Goal: Task Accomplishment & Management: Use online tool/utility

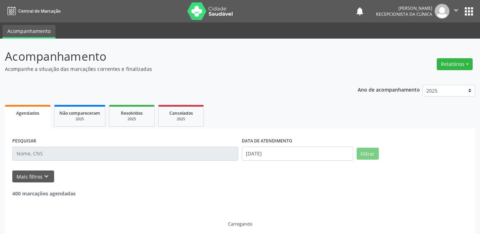
select select "7"
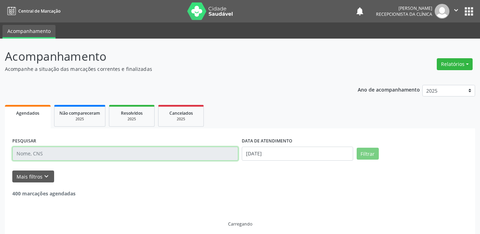
click at [141, 153] on input "text" at bounding box center [125, 154] width 226 height 14
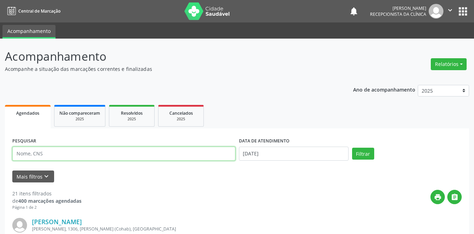
click at [140, 154] on input "text" at bounding box center [123, 154] width 223 height 14
type input "gildacy"
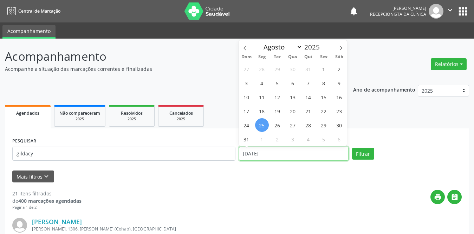
click at [250, 154] on input "[DATE]" at bounding box center [294, 154] width 110 height 14
click at [323, 69] on span "1" at bounding box center [324, 69] width 14 height 14
type input "[DATE]"
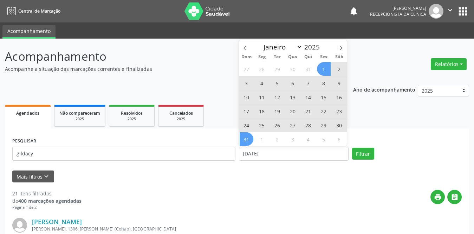
click at [242, 140] on span "31" at bounding box center [246, 139] width 14 height 14
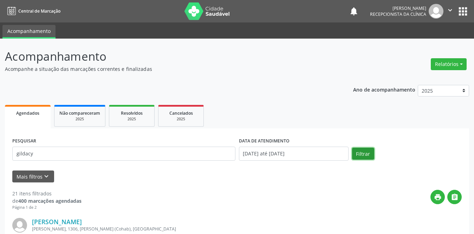
click at [365, 154] on button "Filtrar" at bounding box center [363, 154] width 22 height 12
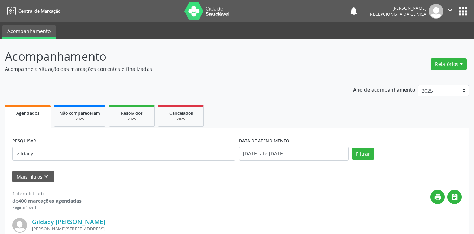
scroll to position [84, 0]
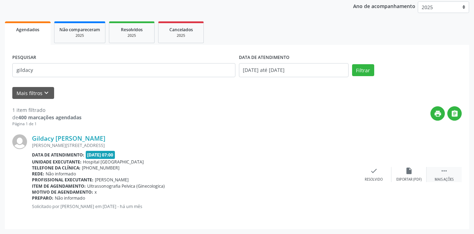
click at [438, 168] on div " Mais ações" at bounding box center [443, 174] width 35 height 15
click at [341, 170] on icon "print" at bounding box center [339, 171] width 8 height 8
